Goal: Information Seeking & Learning: Find specific fact

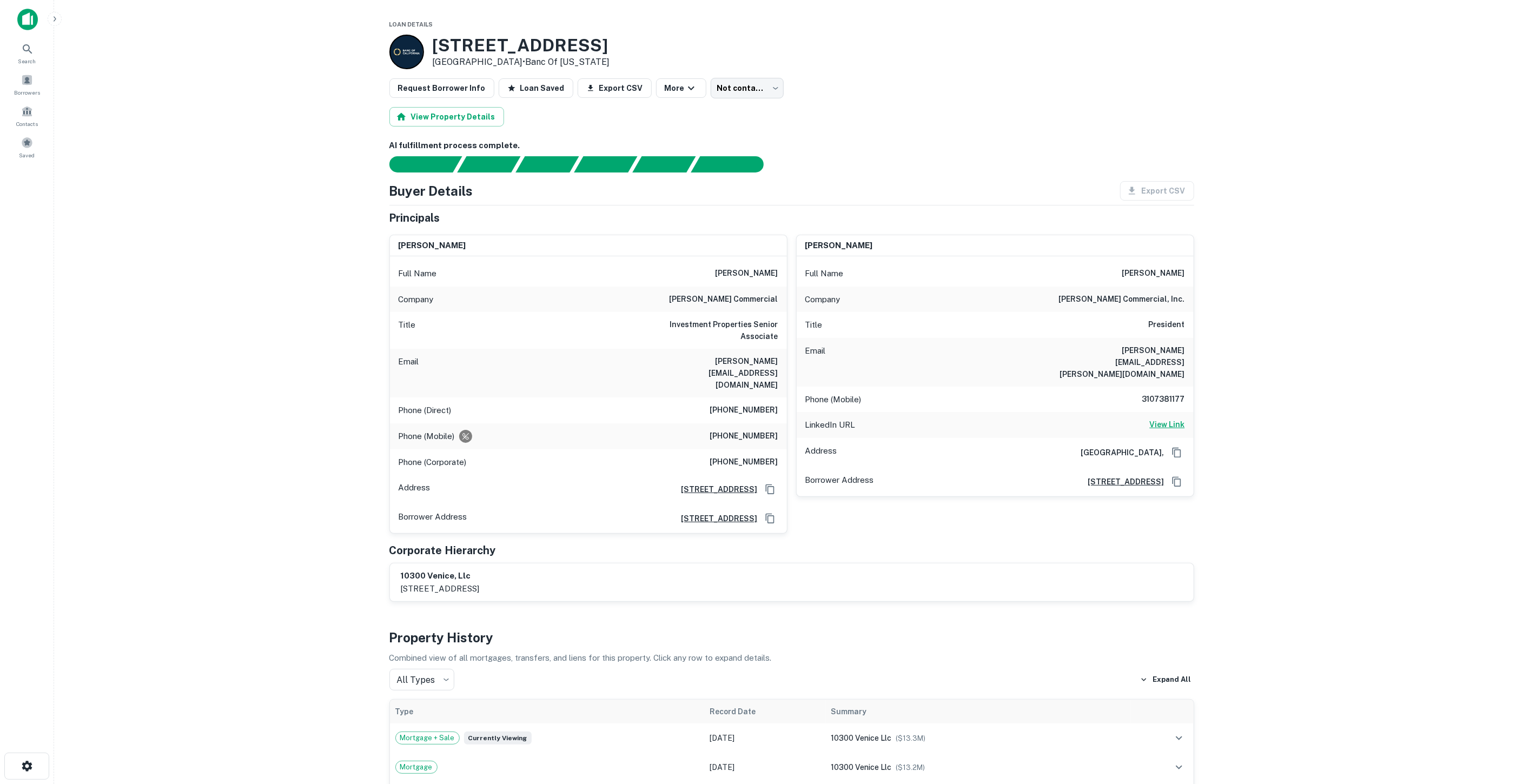
click at [1175, 418] on h6 "View Link" at bounding box center [1167, 424] width 35 height 12
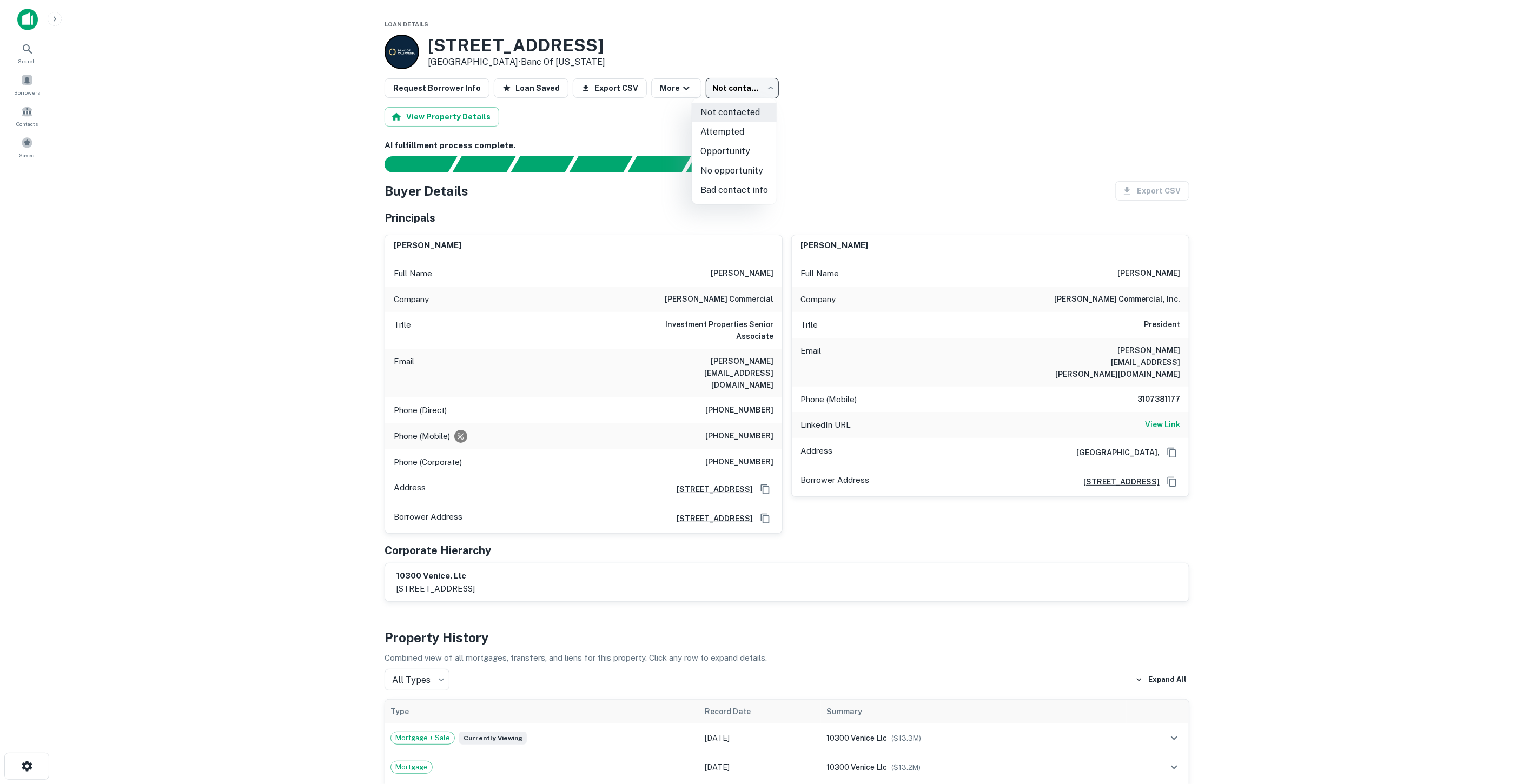
click at [714, 87] on body "Search Borrowers Contacts Saved Loan Details 10300 Venice Blvd Culver City, CA …" at bounding box center [764, 392] width 1529 height 784
click at [727, 185] on li "Bad contact info" at bounding box center [734, 190] width 85 height 19
type input "**********"
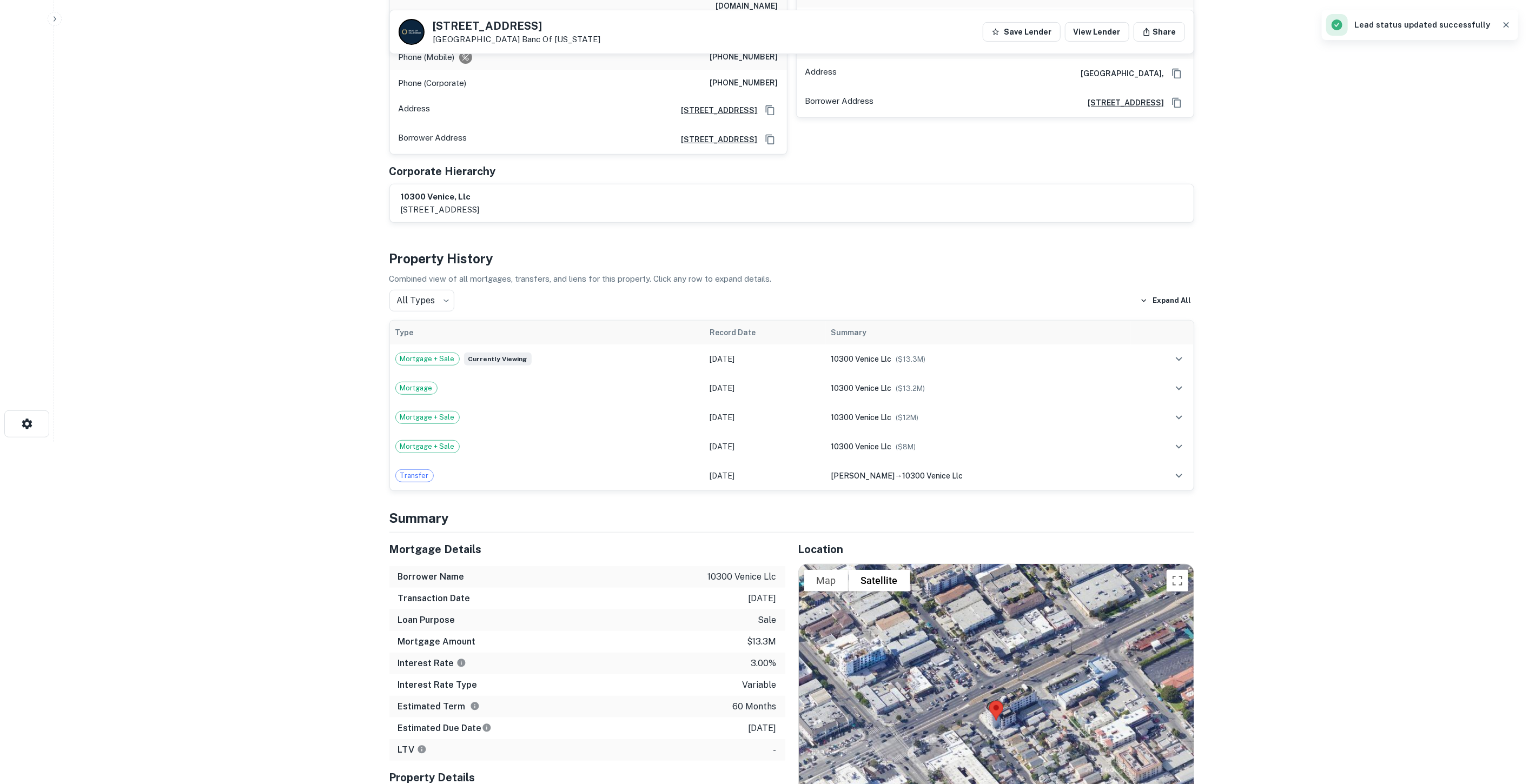
scroll to position [360, 0]
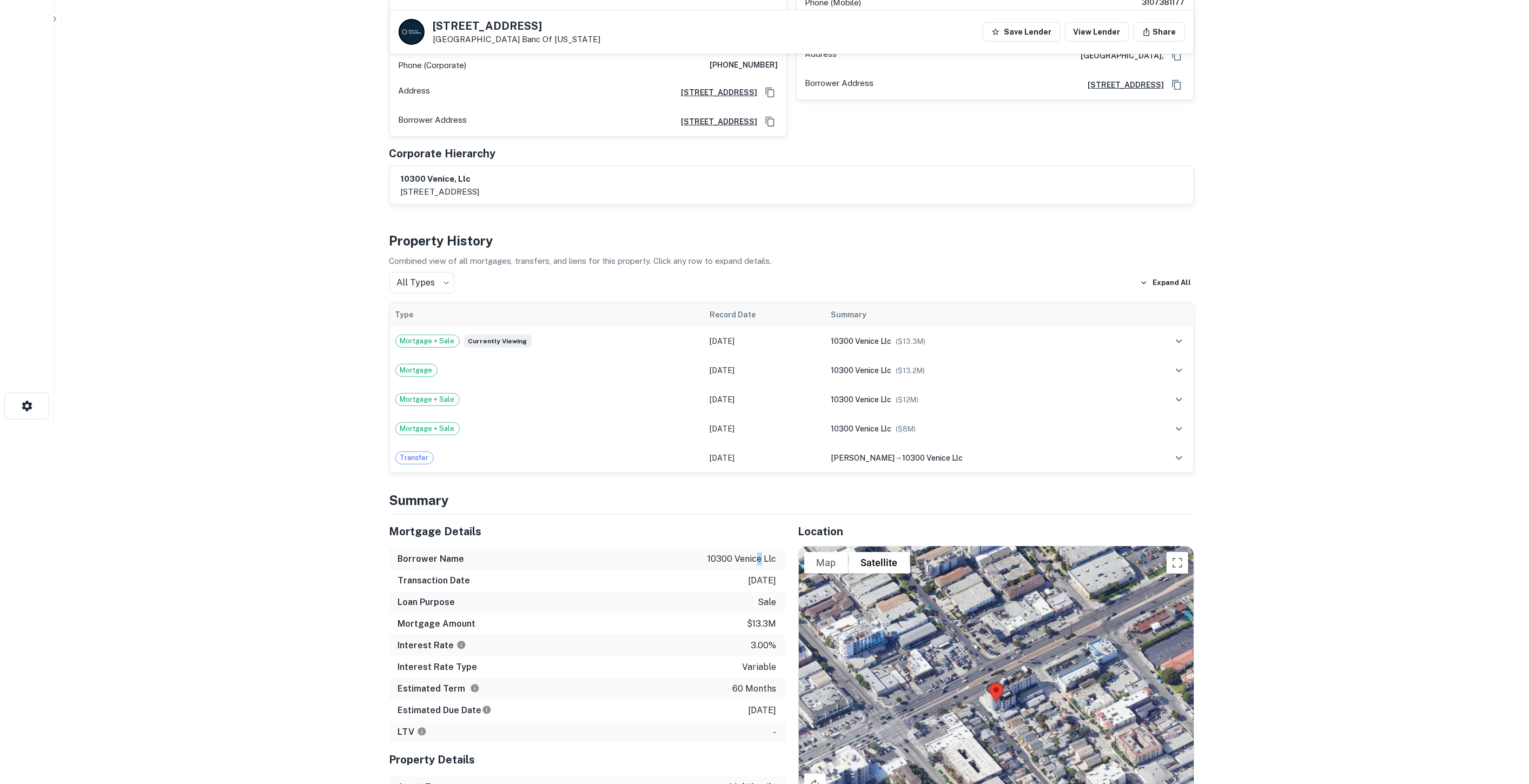
click at [752, 552] on p "10300 venice llc" at bounding box center [742, 559] width 69 height 13
click at [751, 552] on p "10300 venice llc" at bounding box center [742, 559] width 69 height 13
copy p "10300 venice llc"
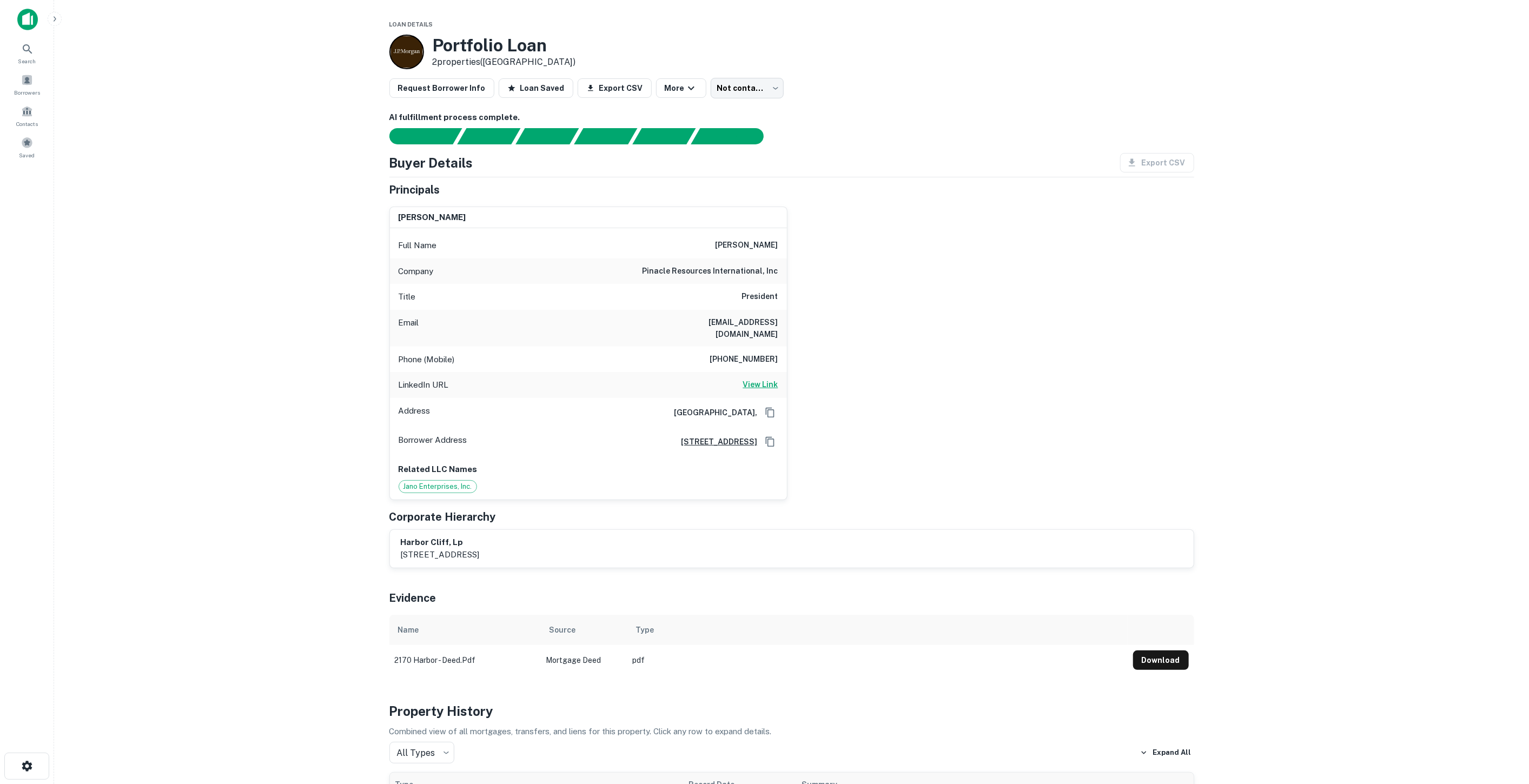
click at [766, 378] on h6 "View Link" at bounding box center [760, 384] width 35 height 12
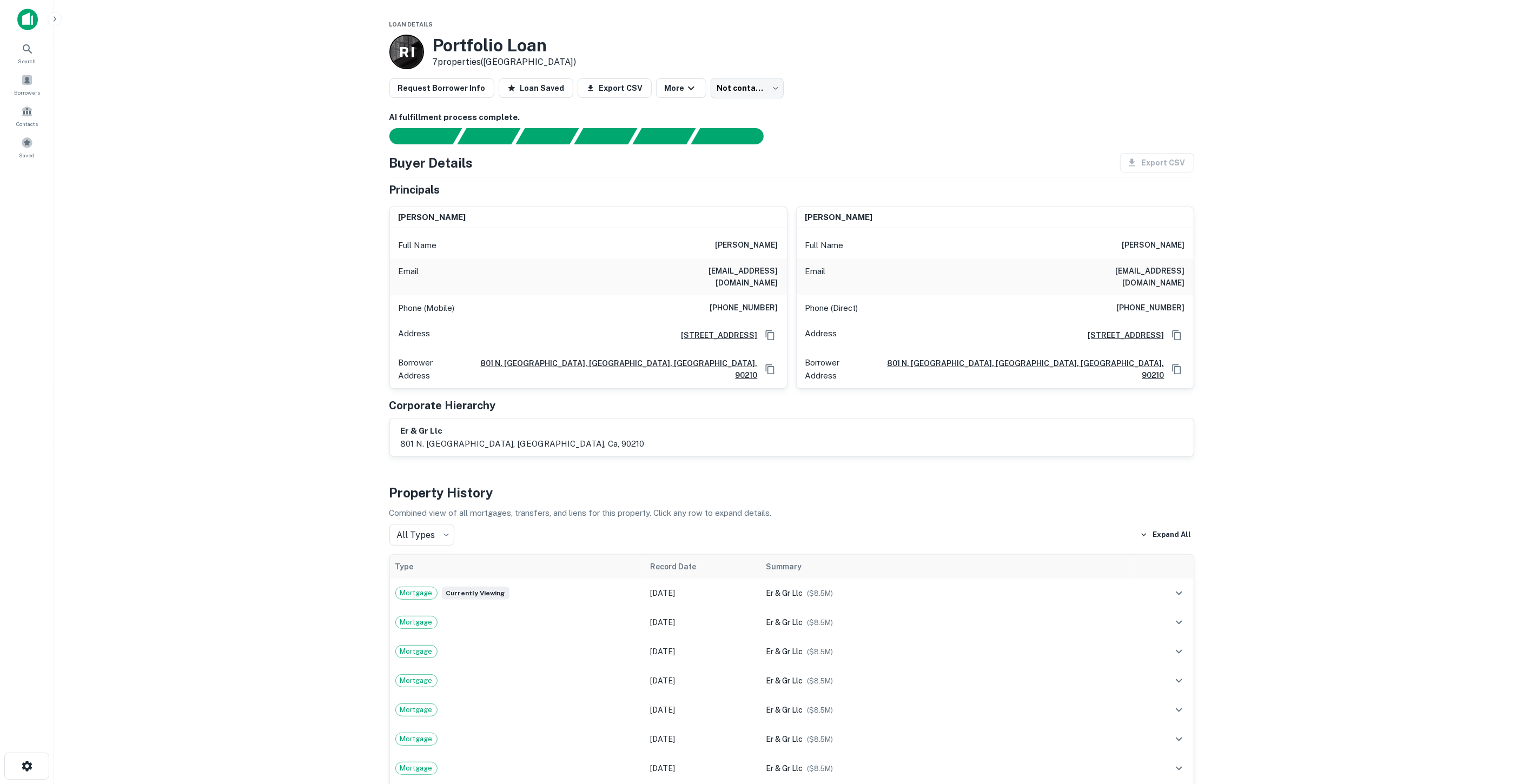
drag, startPoint x: 721, startPoint y: 242, endPoint x: 779, endPoint y: 238, distance: 58.1
click at [763, 238] on div "Full Name giti beroukhim" at bounding box center [588, 245] width 397 height 26
copy h6 "giti beroukhim"
click at [763, 241] on h6 "ebrahim rafalian" at bounding box center [1153, 245] width 63 height 13
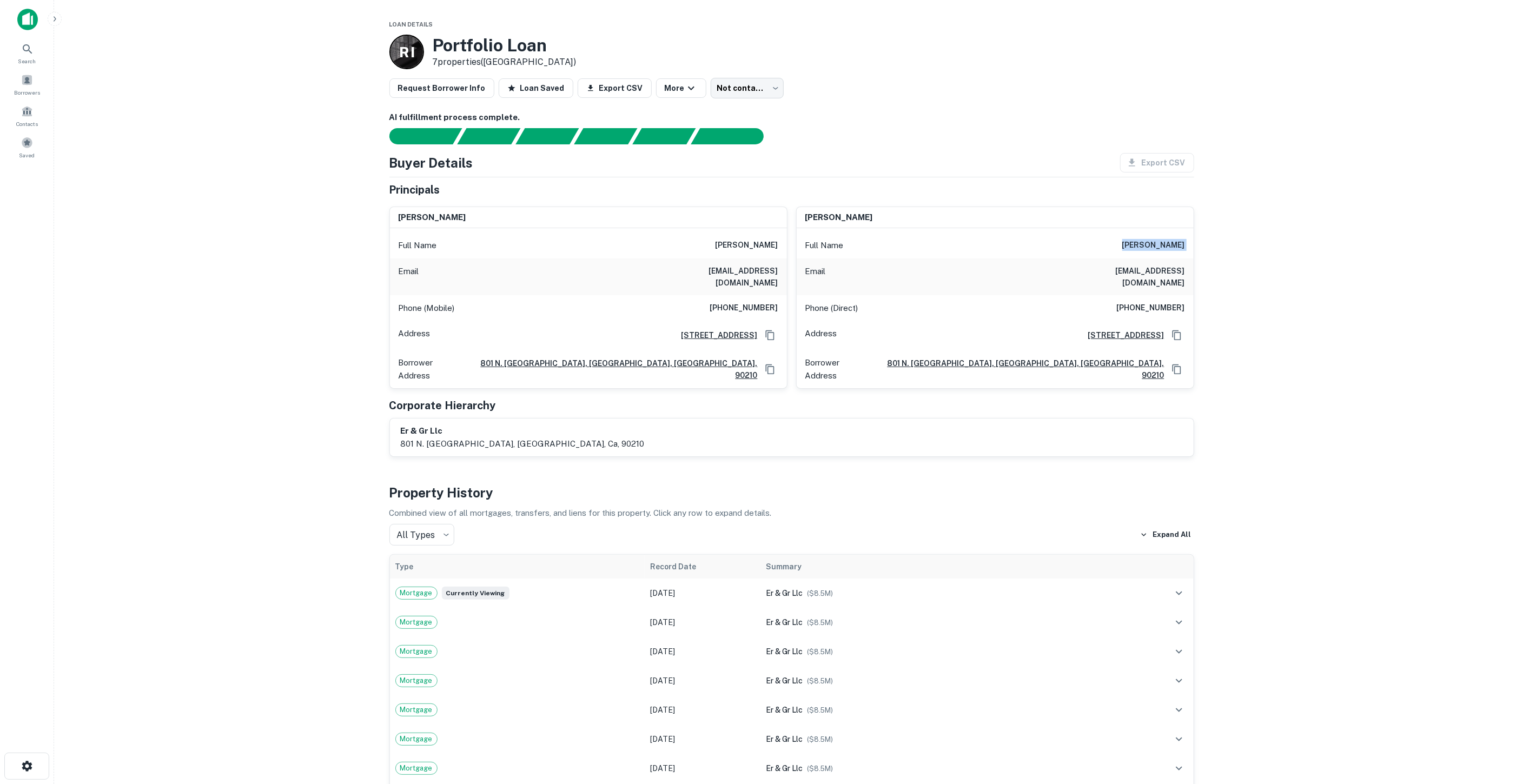
click at [763, 241] on h6 "ebrahim rafalian" at bounding box center [1153, 245] width 63 height 13
copy h6 "ebrahim rafalian"
click at [763, 310] on main "Loan Details R I Portfolio Loan 7 properties (CA) Request Borrower Info Loan Sa…" at bounding box center [792, 392] width 1475 height 784
